Goal: Information Seeking & Learning: Learn about a topic

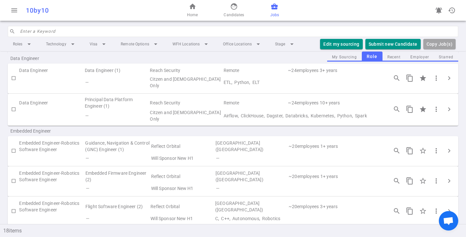
scroll to position [227, 0]
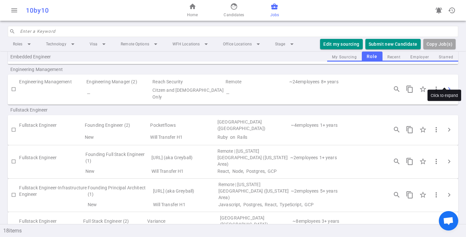
click at [446, 85] on span "chevron_right" at bounding box center [450, 89] width 8 height 8
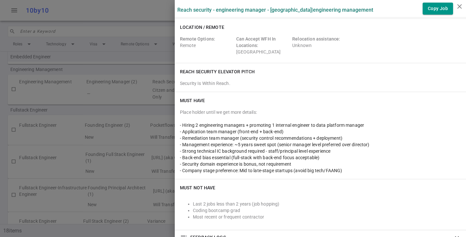
scroll to position [130, 0]
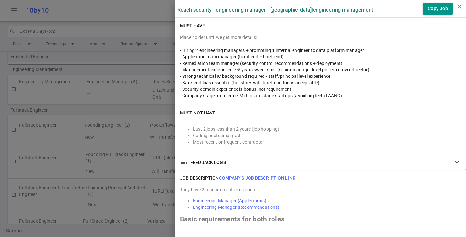
click at [453, 165] on span "expand_more" at bounding box center [457, 162] width 8 height 8
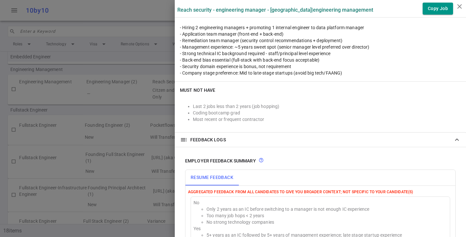
scroll to position [227, 0]
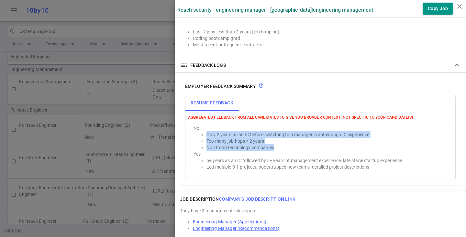
drag, startPoint x: 217, startPoint y: 137, endPoint x: 316, endPoint y: 146, distance: 99.2
click at [316, 146] on ul "Only 2 years as an IC before switching to a manager is not enough IC experience…" at bounding box center [321, 140] width 254 height 19
click at [316, 146] on li "No strong technology companies" at bounding box center [327, 147] width 241 height 6
drag, startPoint x: 316, startPoint y: 146, endPoint x: 181, endPoint y: 132, distance: 135.8
click at [186, 132] on div "Aggregated feedback from all candidates to give you broader context; not specif…" at bounding box center [321, 145] width 270 height 68
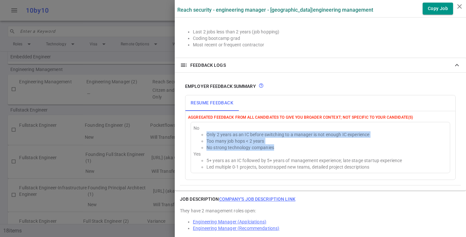
click at [200, 140] on ul "Only 2 years as an IC before switching to a manager is not enough IC experience…" at bounding box center [321, 140] width 254 height 19
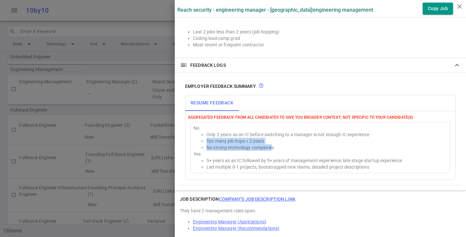
drag, startPoint x: 200, startPoint y: 140, endPoint x: 268, endPoint y: 146, distance: 67.3
click at [268, 146] on ul "Only 2 years as an IC before switching to a manager is not enough IC experience…" at bounding box center [321, 140] width 254 height 19
click at [268, 146] on li "No strong technology companies" at bounding box center [327, 147] width 241 height 6
drag, startPoint x: 268, startPoint y: 146, endPoint x: 217, endPoint y: 146, distance: 50.5
click at [217, 146] on li "No strong technology companies" at bounding box center [327, 147] width 241 height 6
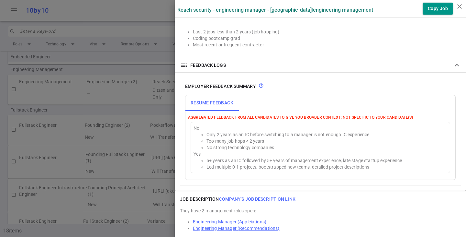
click at [220, 159] on li "5+ years as an IC followed by 5+ years of management experience; late stage sta…" at bounding box center [327, 160] width 241 height 6
drag, startPoint x: 220, startPoint y: 162, endPoint x: 326, endPoint y: 163, distance: 106.2
click at [326, 163] on li "5+ years as an IC followed by 5+ years of management experience; late stage sta…" at bounding box center [327, 160] width 241 height 6
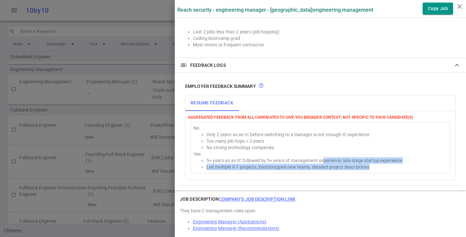
drag, startPoint x: 320, startPoint y: 163, endPoint x: 372, endPoint y: 165, distance: 51.6
click at [372, 165] on ul "5+ years as an IC followed by 5+ years of management experience; late stage sta…" at bounding box center [321, 163] width 254 height 13
click at [372, 165] on li "Led multiple 0-1 projects, bootstrapped new teams, detailed project descriptions" at bounding box center [327, 167] width 241 height 6
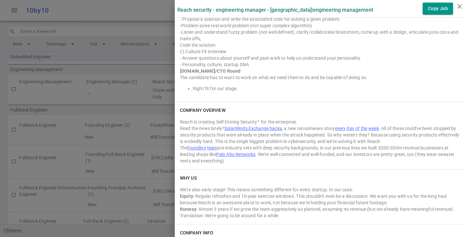
scroll to position [972, 0]
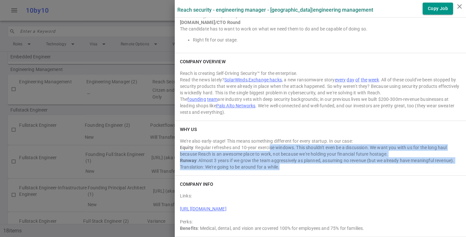
drag, startPoint x: 266, startPoint y: 145, endPoint x: 277, endPoint y: 171, distance: 28.7
click at [277, 171] on div "WHY US We're also early-stage! This means something different for every startup…" at bounding box center [320, 148] width 291 height 54
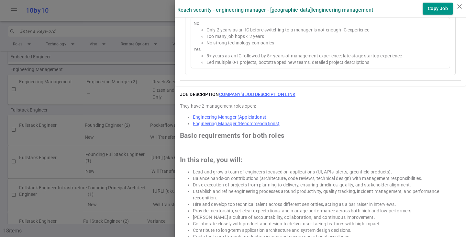
scroll to position [324, 0]
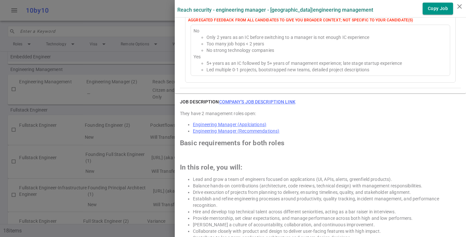
click at [7, 89] on div at bounding box center [233, 118] width 466 height 237
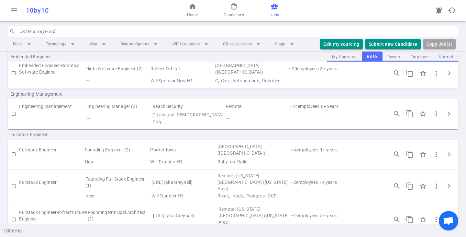
scroll to position [194, 0]
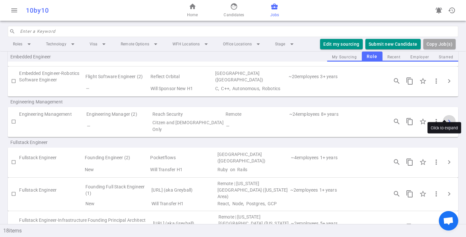
click at [448, 118] on span "chevron_right" at bounding box center [450, 122] width 8 height 8
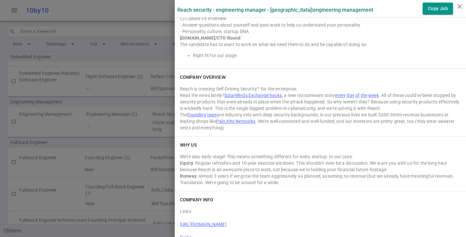
scroll to position [853, 0]
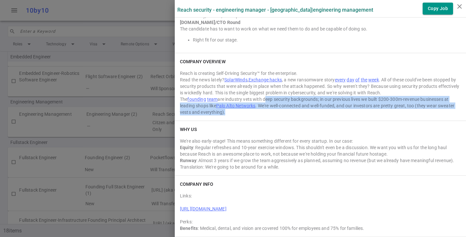
drag, startPoint x: 261, startPoint y: 100, endPoint x: 275, endPoint y: 113, distance: 18.8
click at [275, 113] on div "The founding team are industry vets with deep security backgrounds; in our prev…" at bounding box center [320, 105] width 281 height 19
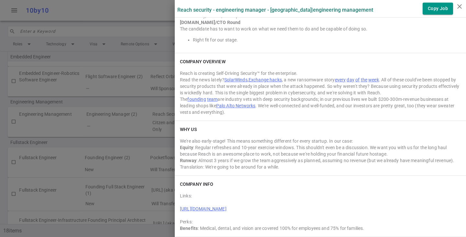
click at [112, 88] on div at bounding box center [233, 118] width 466 height 237
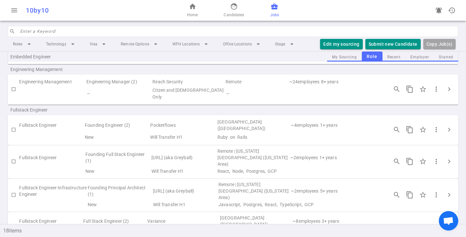
scroll to position [194, 0]
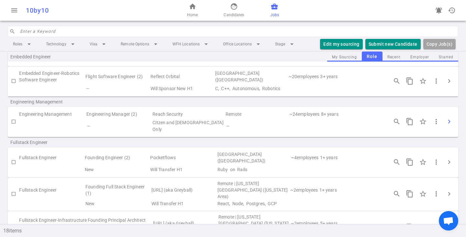
click at [446, 118] on span "chevron_right" at bounding box center [450, 122] width 8 height 8
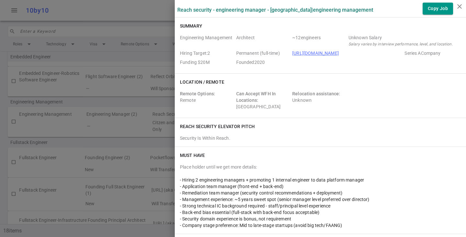
scroll to position [65, 0]
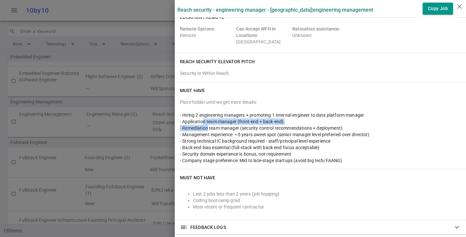
drag, startPoint x: 197, startPoint y: 120, endPoint x: 203, endPoint y: 125, distance: 7.4
click at [203, 125] on div "Place holder until we get more details: - Hiring 2 engineering managers + promo…" at bounding box center [320, 131] width 281 height 65
click at [203, 125] on span "- Remediation team manager (security control recommendations + deployment)" at bounding box center [261, 127] width 163 height 5
drag, startPoint x: 203, startPoint y: 125, endPoint x: 206, endPoint y: 131, distance: 6.6
click at [206, 131] on div "- Remediation team manager (security control recommendations + deployment)" at bounding box center [320, 128] width 281 height 6
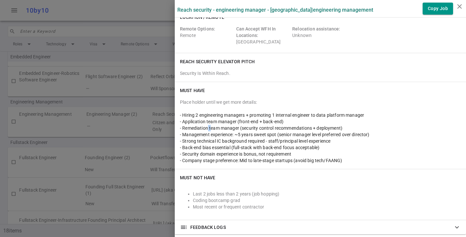
click at [206, 131] on div "- Remediation team manager (security control recommendations + deployment)" at bounding box center [320, 128] width 281 height 6
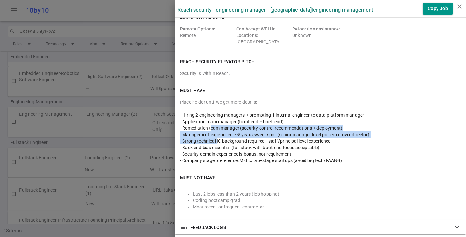
drag, startPoint x: 206, startPoint y: 131, endPoint x: 212, endPoint y: 142, distance: 12.5
click at [212, 142] on div "Place holder until we get more details: - Hiring 2 engineering managers + promo…" at bounding box center [320, 131] width 281 height 65
click at [212, 142] on span "- Strong technical IC background required - staff/principal level experience" at bounding box center [255, 140] width 151 height 5
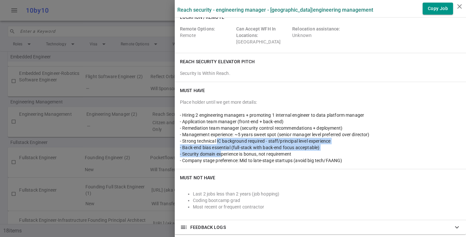
drag, startPoint x: 212, startPoint y: 142, endPoint x: 216, endPoint y: 152, distance: 11.0
click at [216, 152] on div "Place holder until we get more details: - Hiring 2 engineering managers + promo…" at bounding box center [320, 131] width 281 height 65
click at [216, 152] on span "- Security domain experience is bonus, not requirement" at bounding box center [235, 153] width 111 height 5
drag, startPoint x: 189, startPoint y: 141, endPoint x: 198, endPoint y: 150, distance: 12.8
click at [198, 150] on div "Place holder until we get more details: - Hiring 2 engineering managers + promo…" at bounding box center [320, 131] width 281 height 65
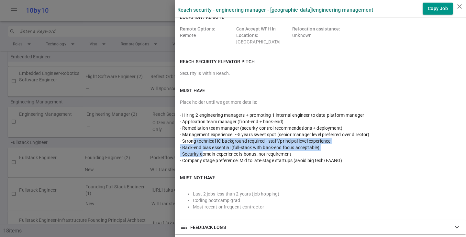
click at [198, 151] on div "- Security domain experience is bonus, not requirement" at bounding box center [320, 154] width 281 height 6
drag, startPoint x: 193, startPoint y: 143, endPoint x: 202, endPoint y: 154, distance: 14.3
click at [202, 154] on div "Place holder until we get more details: - Hiring 2 engineering managers + promo…" at bounding box center [320, 131] width 281 height 65
click at [202, 154] on span "- Security domain experience is bonus, not requirement" at bounding box center [235, 153] width 111 height 5
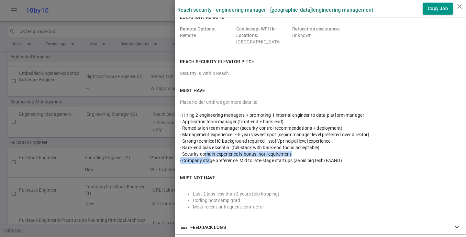
drag, startPoint x: 202, startPoint y: 154, endPoint x: 205, endPoint y: 158, distance: 4.8
click at [205, 158] on div "Place holder until we get more details: - Hiring 2 engineering managers + promo…" at bounding box center [320, 131] width 281 height 65
click at [205, 158] on span "- Company stage preference: Mid to late-stage startups (avoid big tech/FAANG)" at bounding box center [261, 160] width 163 height 5
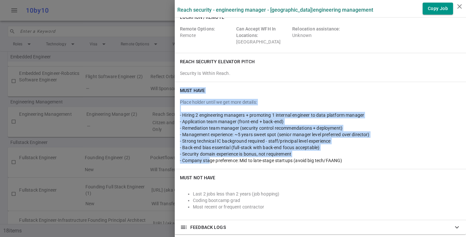
drag, startPoint x: 205, startPoint y: 158, endPoint x: 209, endPoint y: 169, distance: 11.6
click at [209, 169] on div "Must Have Place holder until we get more details: - Hiring 2 engineering manage…" at bounding box center [320, 151] width 291 height 138
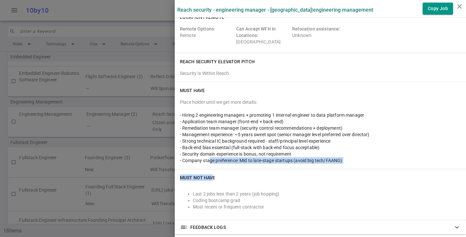
click at [209, 169] on div "Must NOT Have Last 2 jobs less than 2 years (job hopping) Coding bootcamp grad …" at bounding box center [320, 194] width 291 height 51
click at [325, 84] on div "Must Have Place holder until we get more details: - Hiring 2 engineering manage…" at bounding box center [320, 125] width 291 height 87
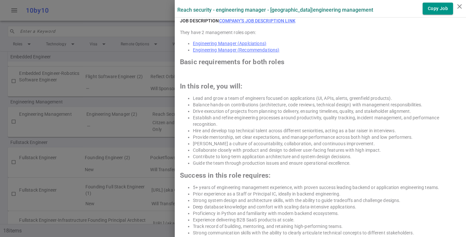
scroll to position [324, 0]
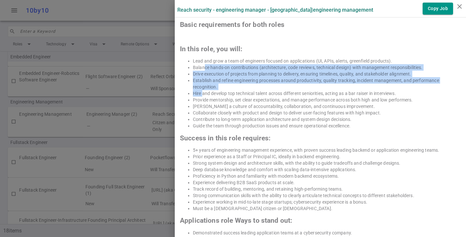
drag, startPoint x: 199, startPoint y: 68, endPoint x: 199, endPoint y: 97, distance: 29.2
click at [199, 97] on ul "Lead and grow a team of engineers focused on applications (UI, APIs, alerts, gr…" at bounding box center [320, 93] width 281 height 71
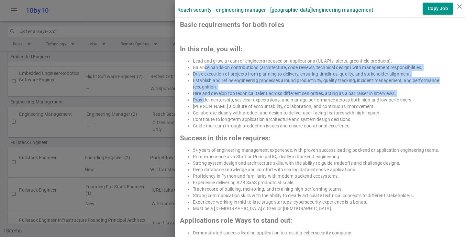
click at [199, 97] on li "Provide mentorship, set clear expectations, and manage performance across both …" at bounding box center [327, 100] width 268 height 6
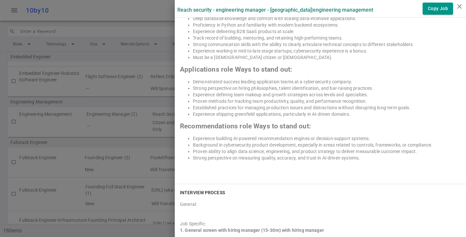
scroll to position [486, 0]
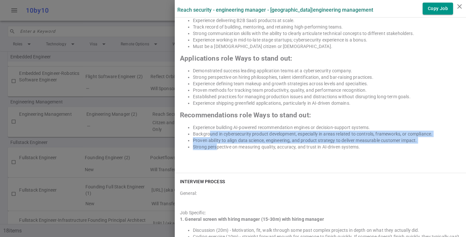
drag, startPoint x: 205, startPoint y: 131, endPoint x: 211, endPoint y: 147, distance: 16.9
click at [211, 147] on ul "Experience building AI-powered recommendation engines or decision-support syste…" at bounding box center [320, 137] width 281 height 26
click at [211, 147] on li "Strong perspective on measuring quality, accuracy, and trust in AI-driven syste…" at bounding box center [327, 146] width 268 height 6
drag, startPoint x: 215, startPoint y: 136, endPoint x: 216, endPoint y: 148, distance: 12.0
click at [216, 148] on ul "Experience building AI-powered recommendation engines or decision-support syste…" at bounding box center [320, 137] width 281 height 26
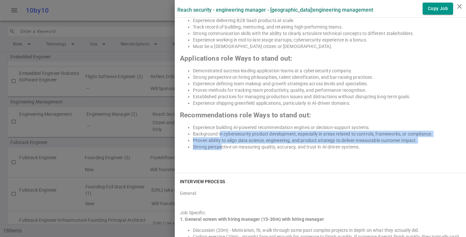
click at [216, 148] on li "Strong perspective on measuring quality, accuracy, and trust in AI-driven syste…" at bounding box center [327, 146] width 268 height 6
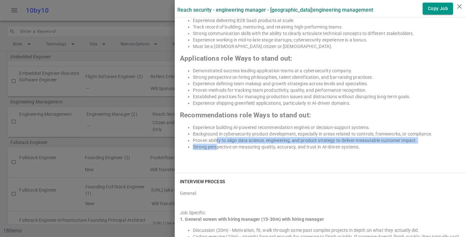
drag, startPoint x: 212, startPoint y: 141, endPoint x: 212, endPoint y: 147, distance: 6.2
click at [212, 147] on ul "Experience building AI-powered recommendation engines or decision-support syste…" at bounding box center [320, 137] width 281 height 26
click at [212, 147] on li "Strong perspective on measuring quality, accuracy, and trust in AI-driven syste…" at bounding box center [327, 146] width 268 height 6
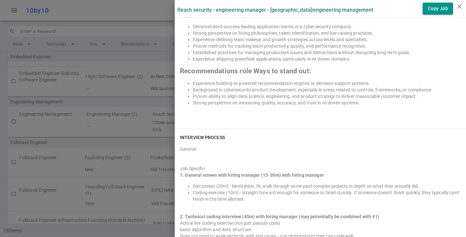
scroll to position [551, 0]
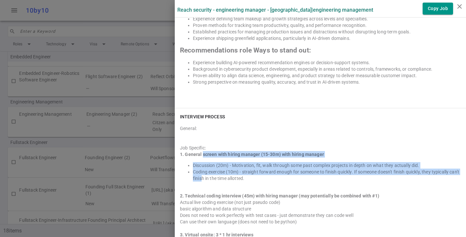
drag, startPoint x: 197, startPoint y: 156, endPoint x: 207, endPoint y: 180, distance: 25.7
click at [207, 180] on li "Coding exercise (10m) - straight forward enough for someone to finish quickly. …" at bounding box center [327, 174] width 268 height 13
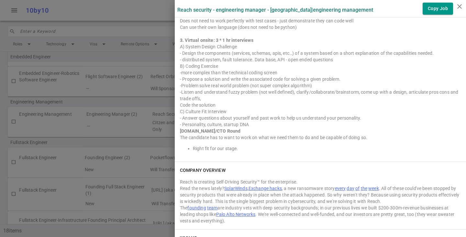
scroll to position [842, 0]
